Goal: Task Accomplishment & Management: Manage account settings

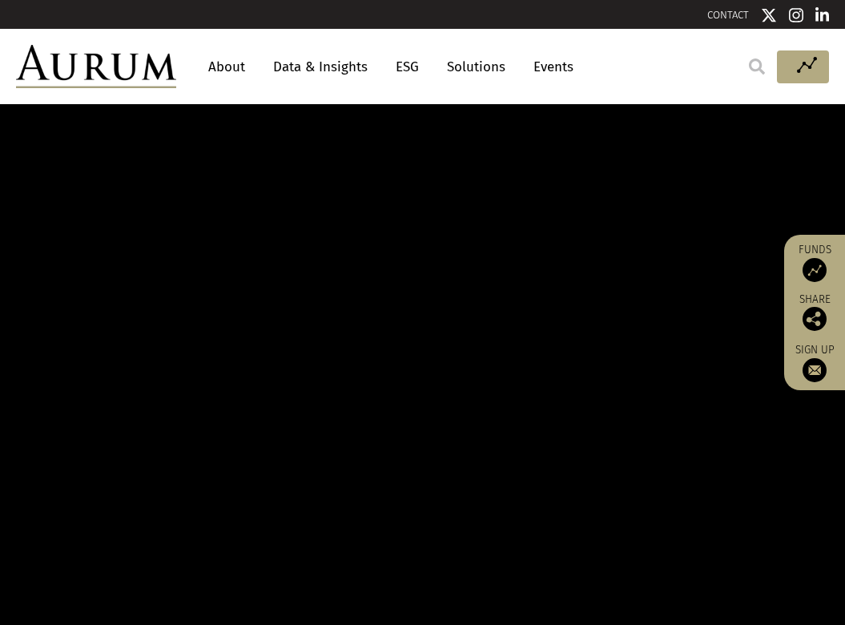
click at [820, 69] on link "Access Funds Log in/Register" at bounding box center [803, 67] width 52 height 34
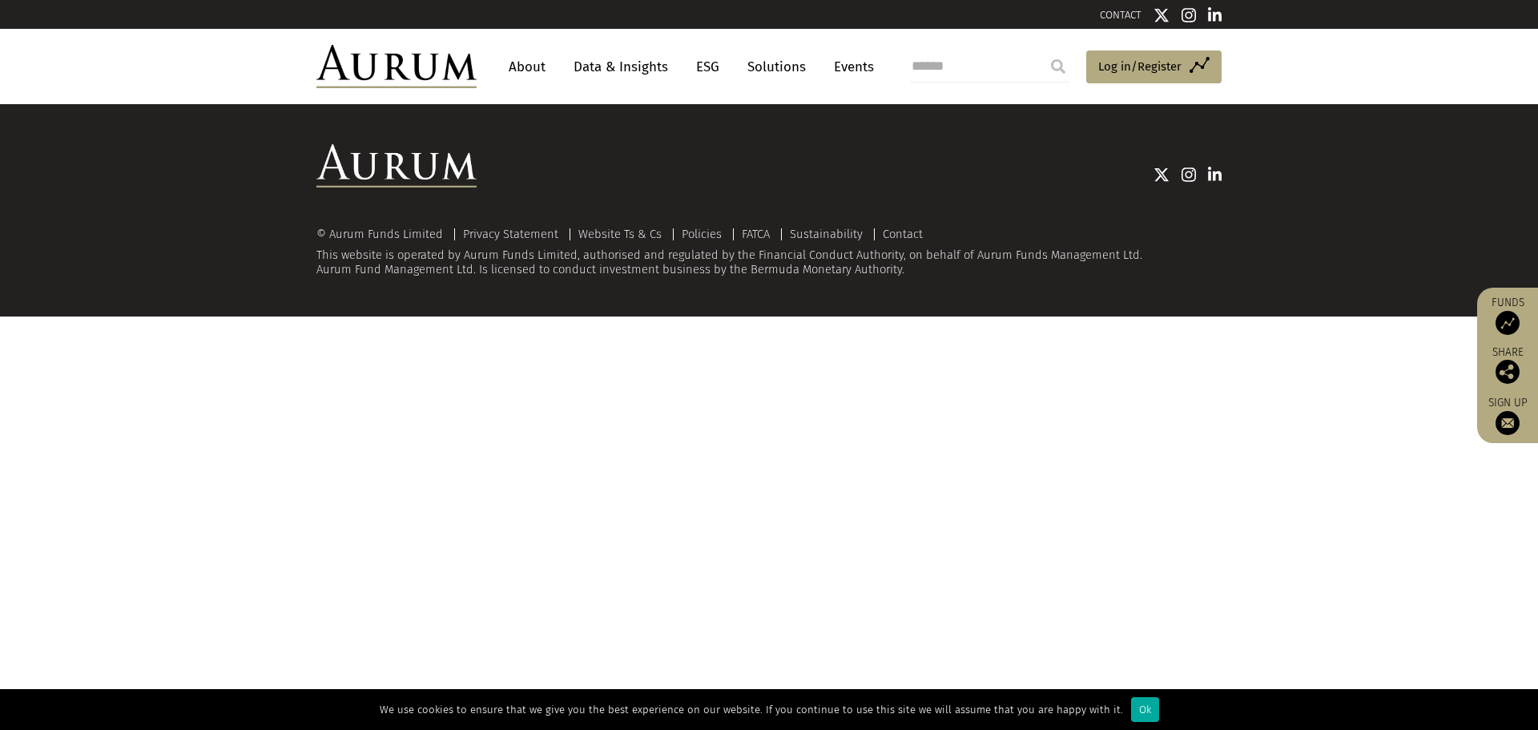
click at [1378, 211] on div "© Aurum Funds Limited Privacy Statement Website Ts & Cs Policies FATCA Sustaina…" at bounding box center [769, 210] width 1538 height 212
click at [1132, 68] on span "Log in/Register" at bounding box center [1133, 66] width 83 height 19
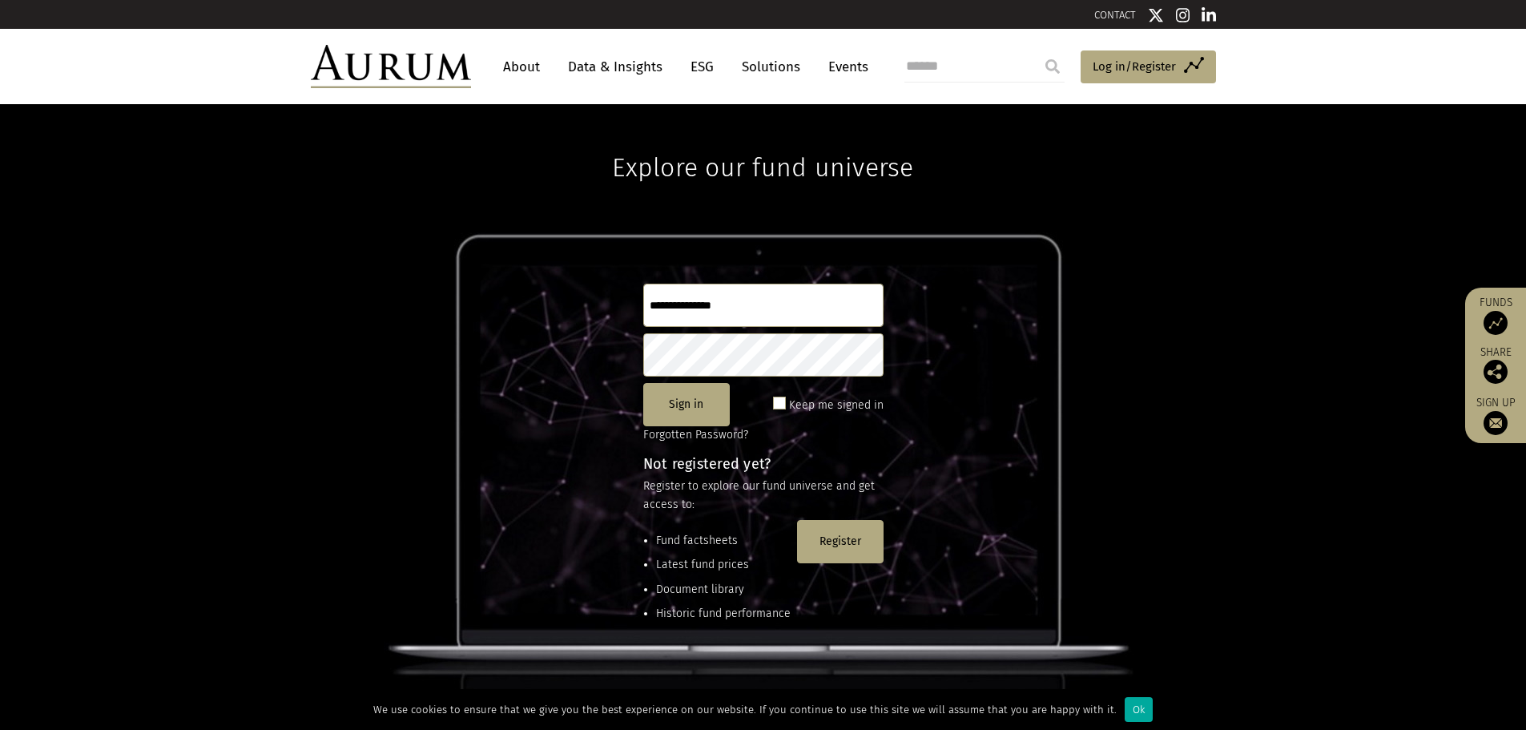
click at [780, 322] on input "text" at bounding box center [763, 305] width 240 height 43
type input "**********"
click at [689, 401] on button "Sign in" at bounding box center [686, 404] width 86 height 43
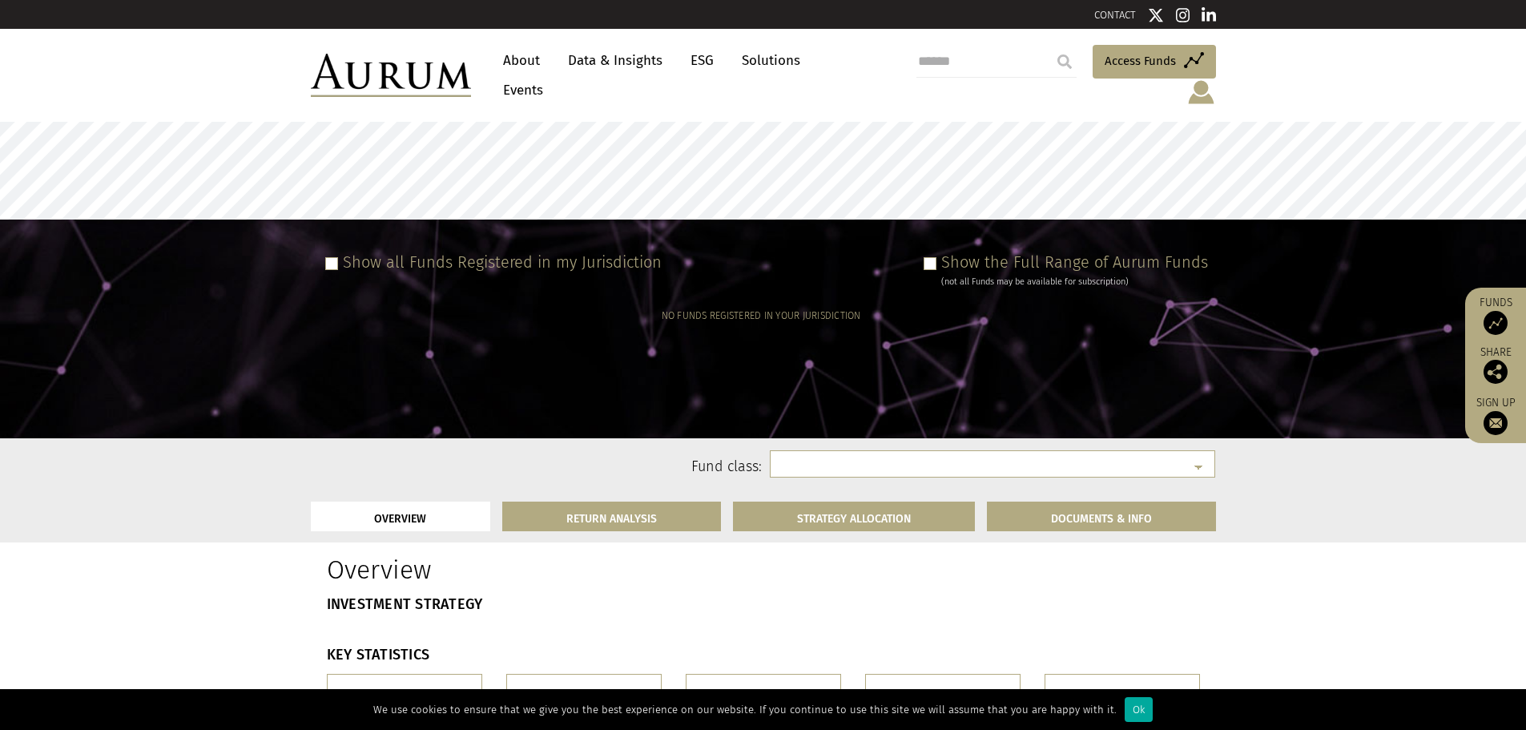
select select
